Goal: Task Accomplishment & Management: Manage account settings

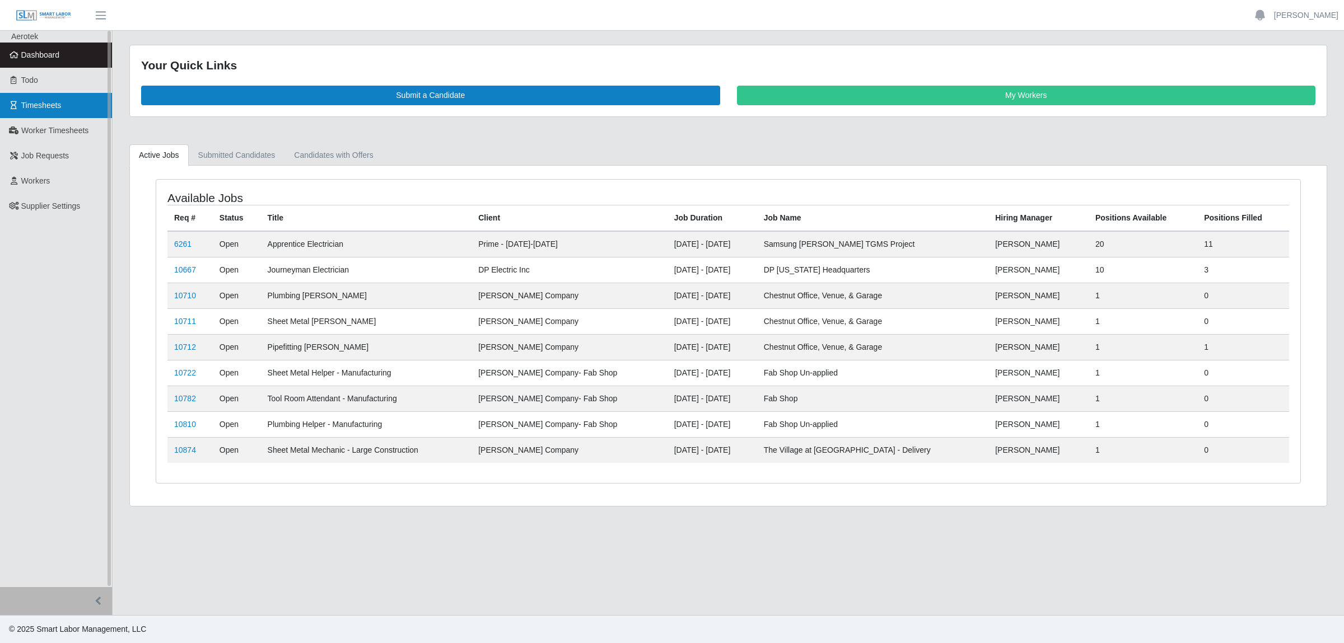
click at [70, 109] on link "Timesheets" at bounding box center [56, 105] width 112 height 25
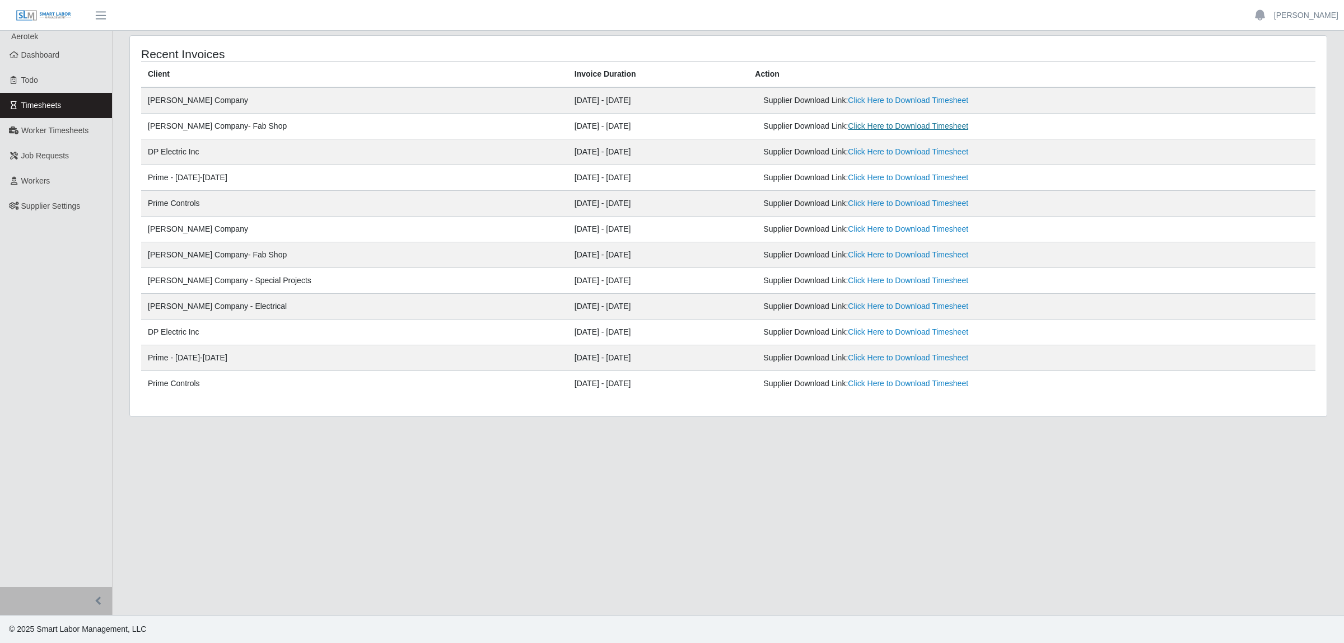
click at [848, 127] on link "Click Here to Download Timesheet" at bounding box center [908, 126] width 120 height 9
click at [888, 102] on link "Click Here to Download Timesheet" at bounding box center [908, 100] width 120 height 9
click at [69, 135] on span "Worker Timesheets" at bounding box center [54, 130] width 67 height 9
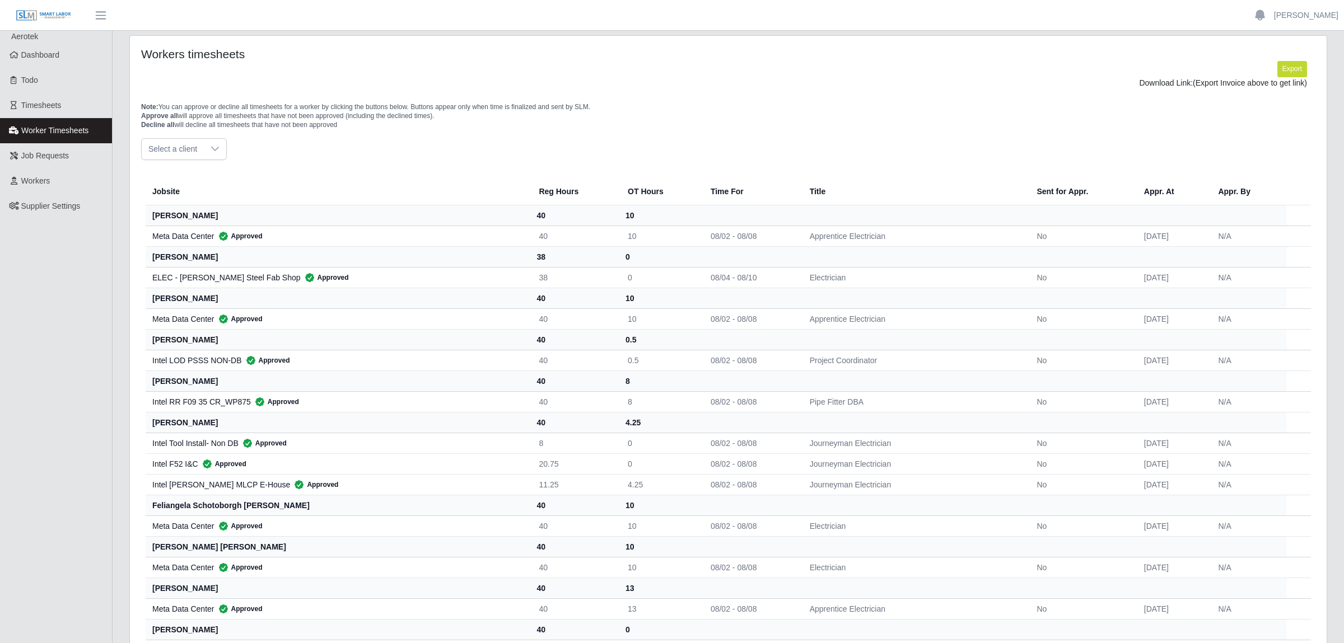
click at [194, 154] on span "Select a client" at bounding box center [173, 149] width 62 height 21
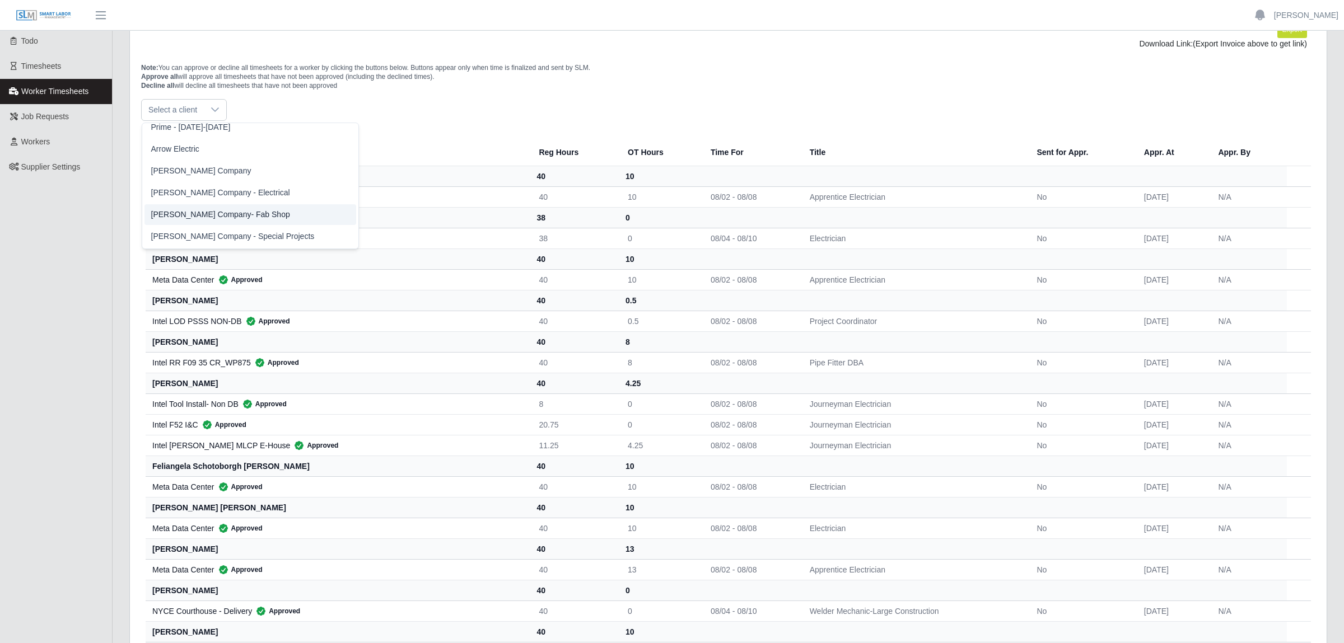
scroll to position [59, 0]
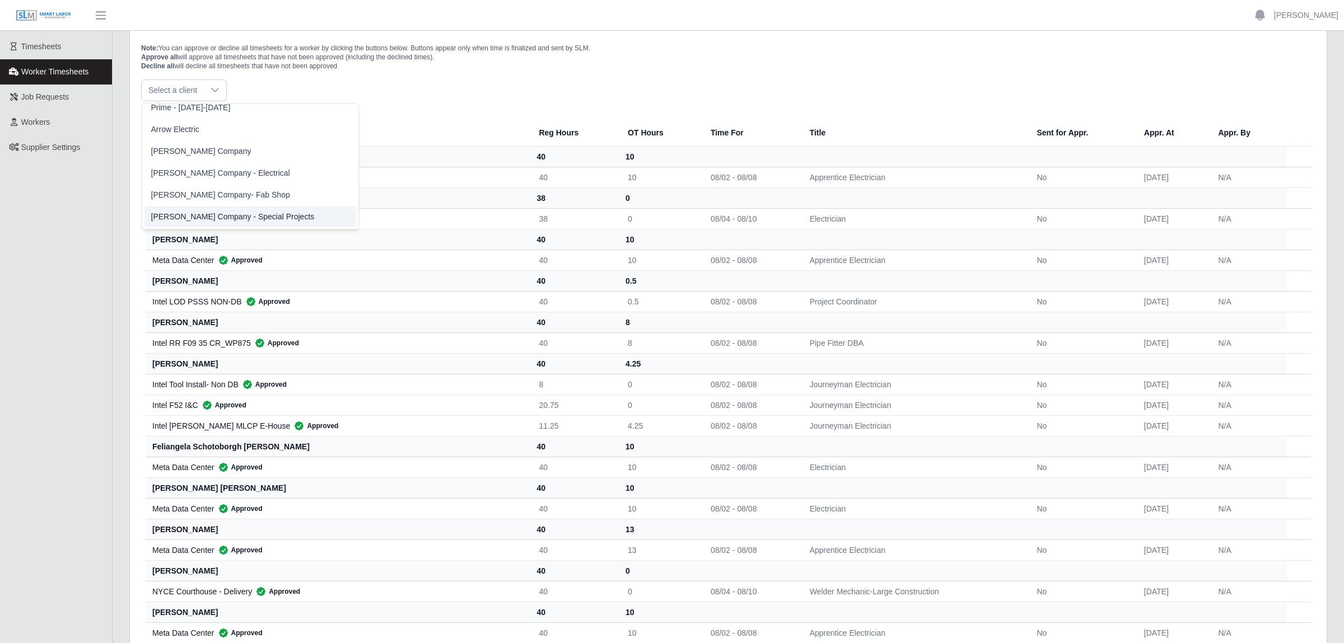
click at [236, 217] on li "Lee Company - Special Projects" at bounding box center [250, 217] width 212 height 21
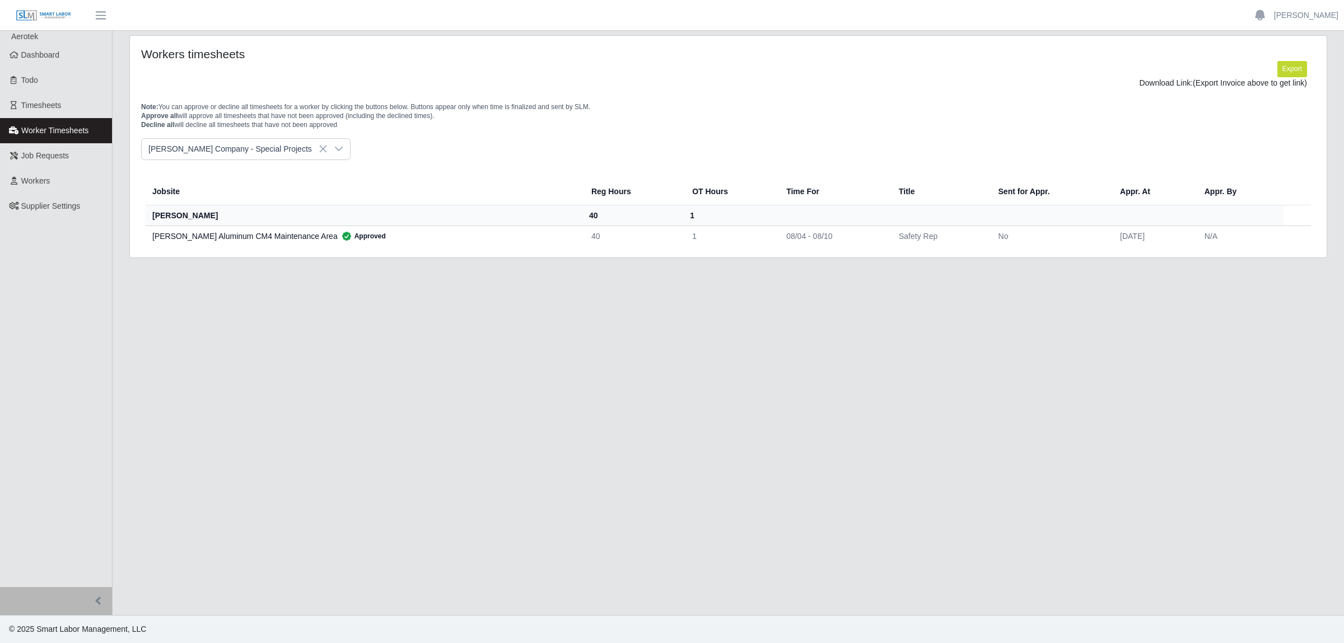
scroll to position [0, 0]
click at [334, 151] on icon at bounding box center [338, 148] width 9 height 9
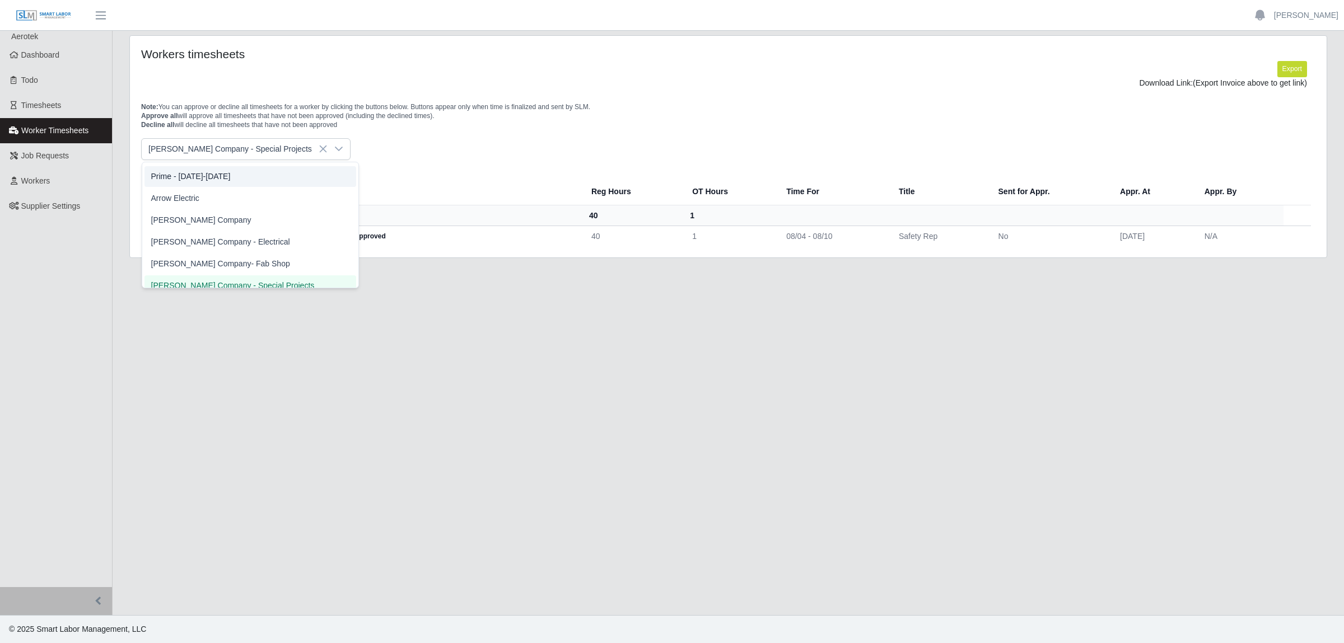
scroll to position [314, 0]
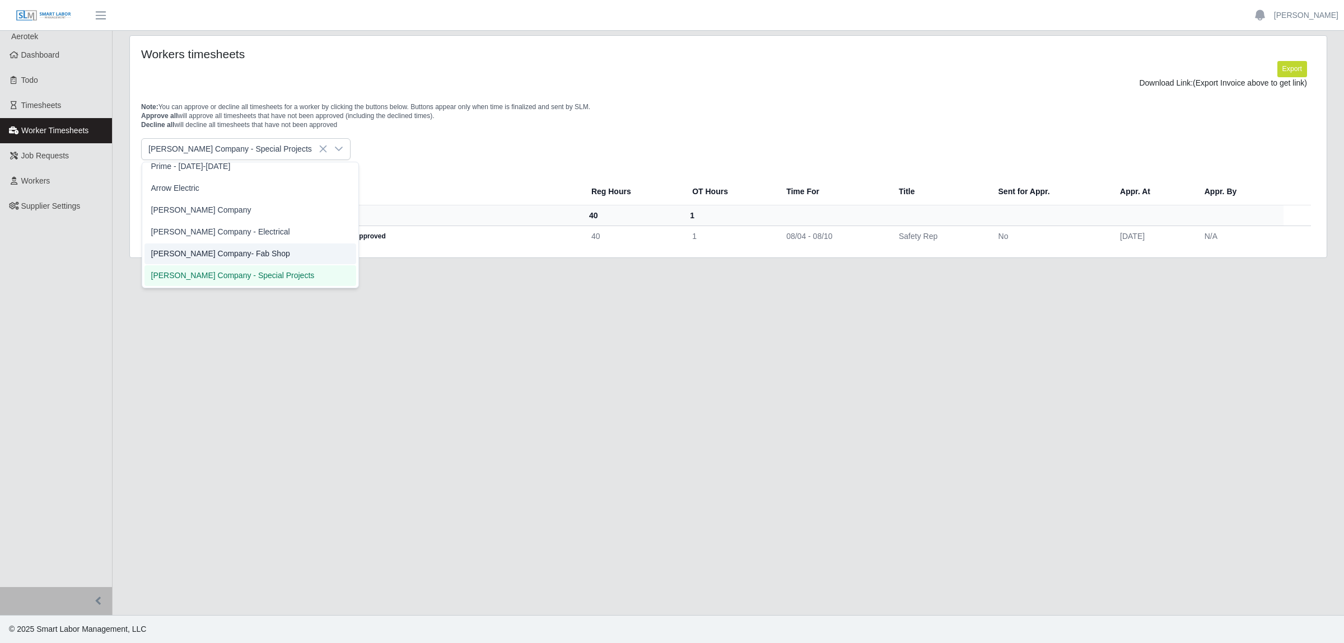
click at [227, 249] on span "[PERSON_NAME] Company- Fab Shop" at bounding box center [220, 254] width 139 height 12
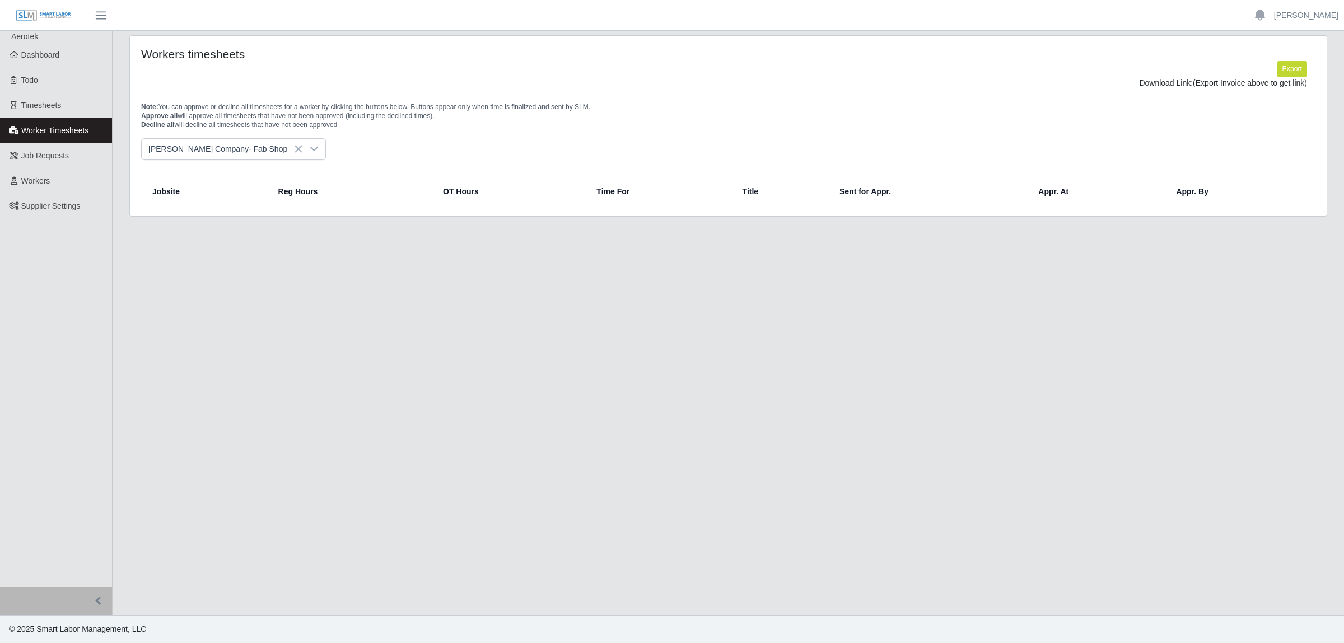
click at [310, 153] on icon at bounding box center [314, 148] width 9 height 9
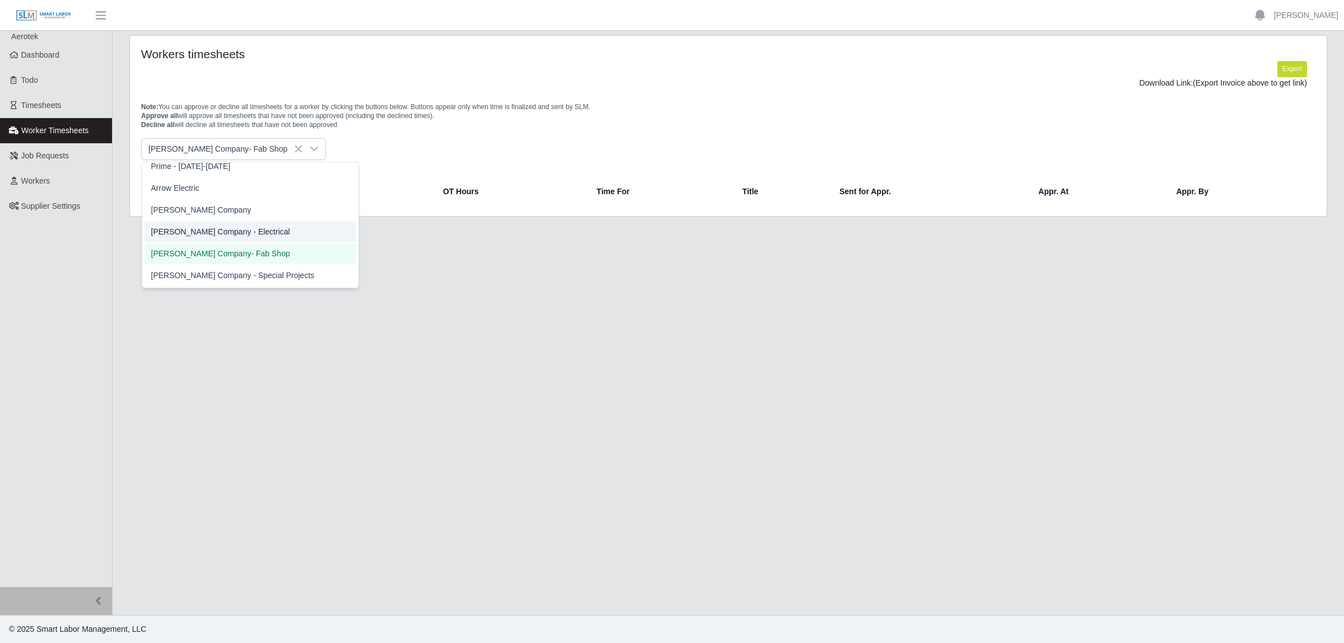
click at [232, 231] on span "Lee Company - Electrical" at bounding box center [220, 232] width 139 height 12
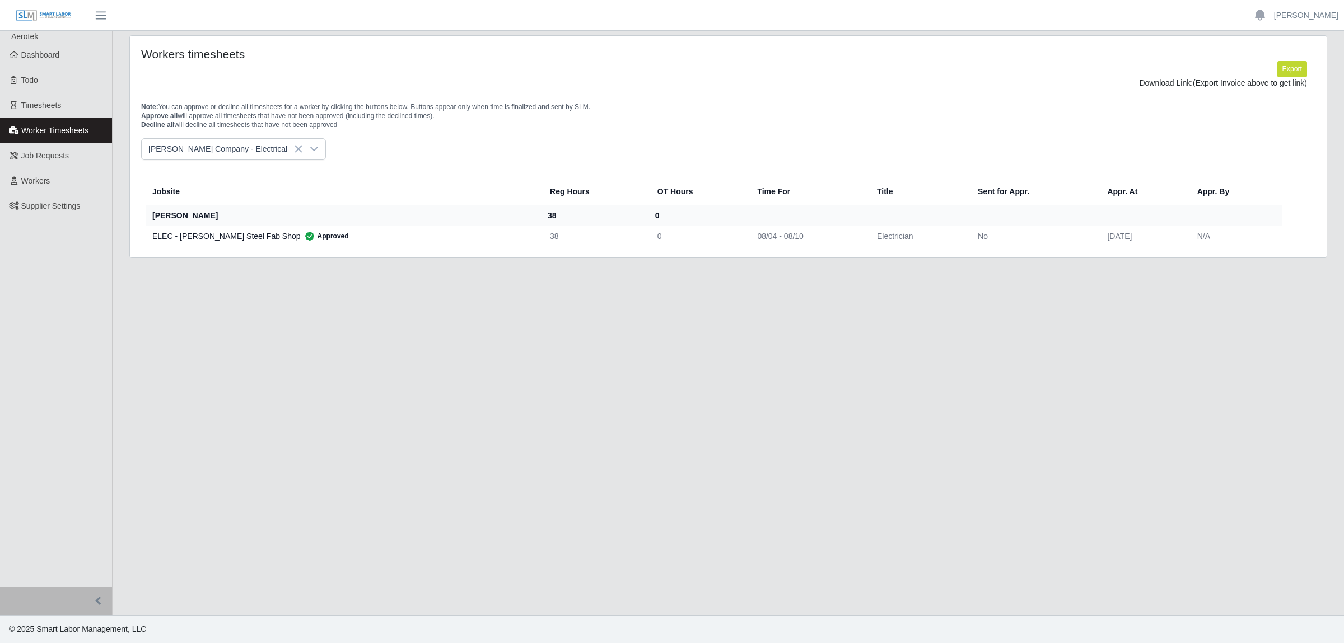
click at [310, 151] on icon at bounding box center [314, 148] width 9 height 9
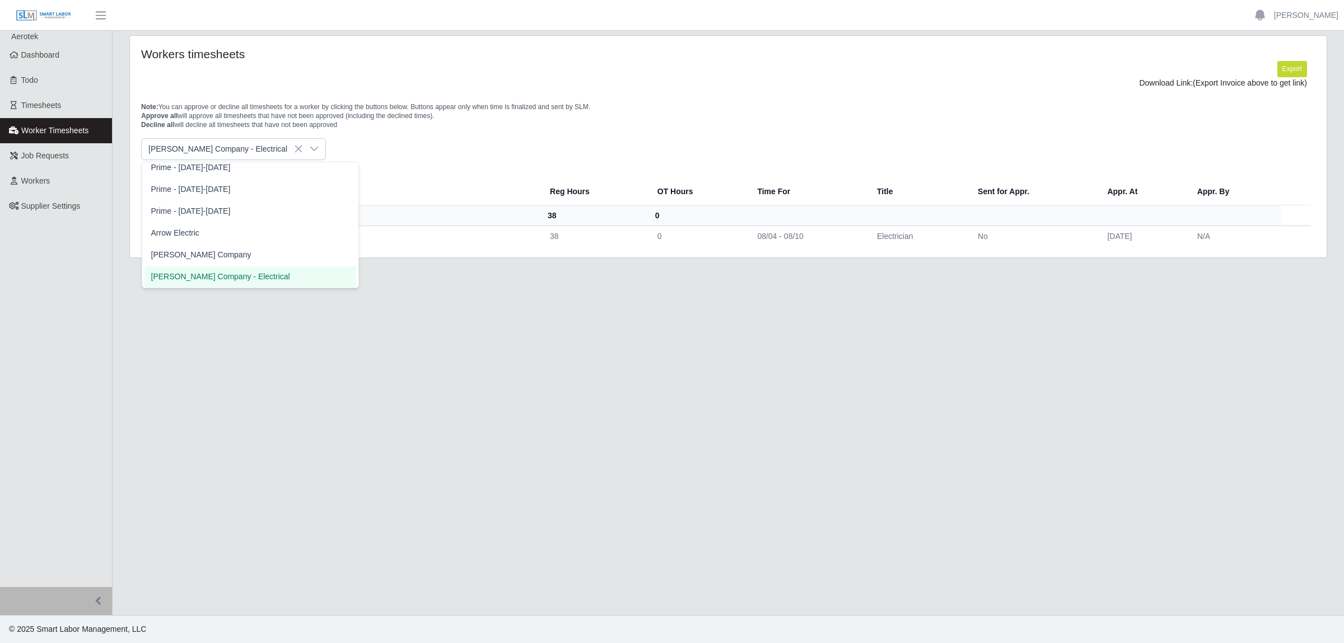
scroll to position [264, 0]
click at [201, 265] on li "[PERSON_NAME] Company" at bounding box center [250, 260] width 212 height 21
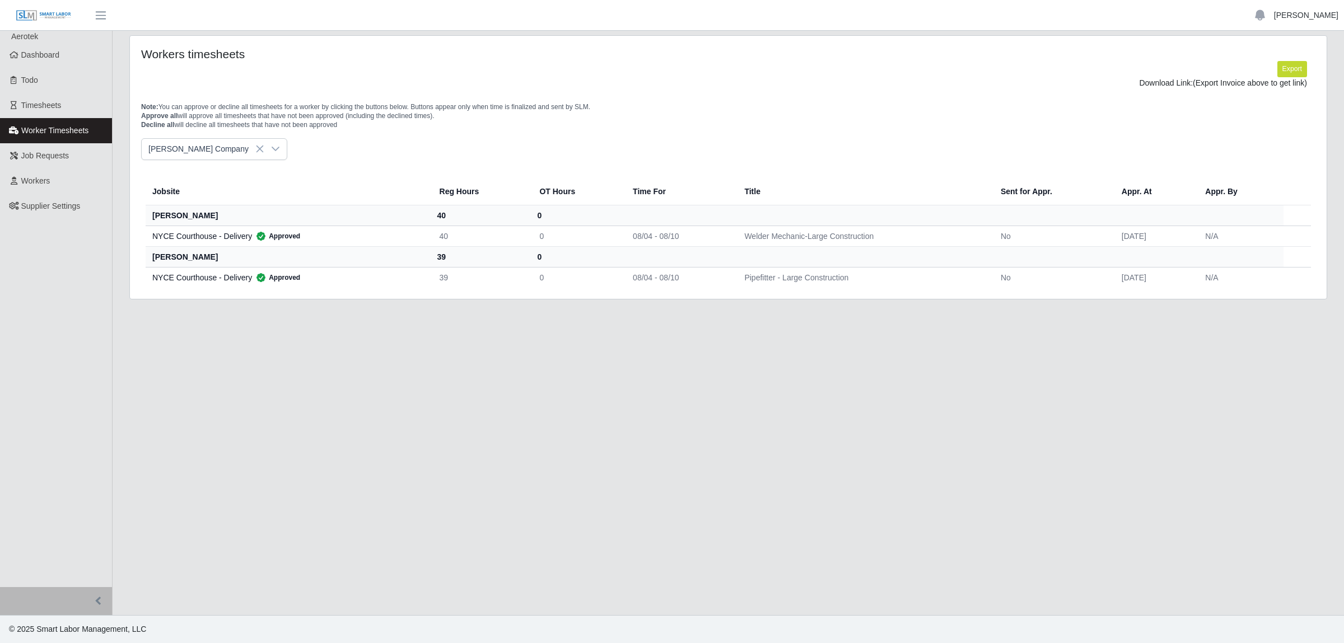
click at [1297, 19] on link "[PERSON_NAME]" at bounding box center [1306, 16] width 64 height 12
click at [1283, 81] on link "Logout" at bounding box center [1293, 78] width 101 height 24
